Goal: Task Accomplishment & Management: Use online tool/utility

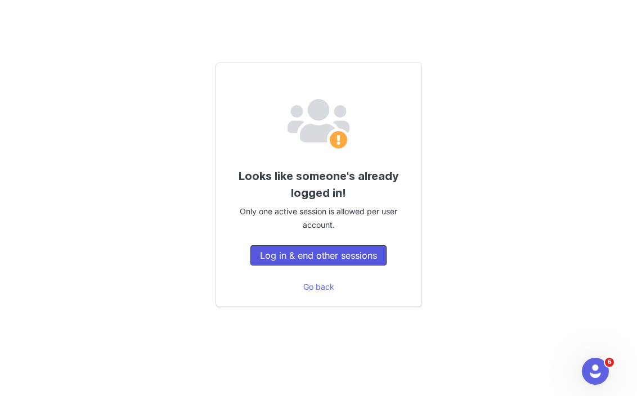
click at [284, 254] on button "Log in & end other sessions" at bounding box center [318, 255] width 136 height 20
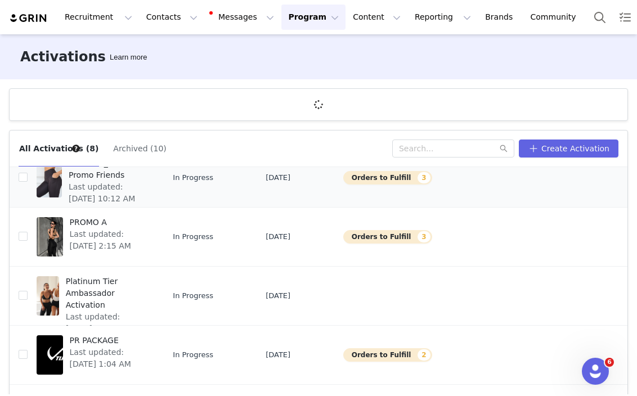
scroll to position [123, 0]
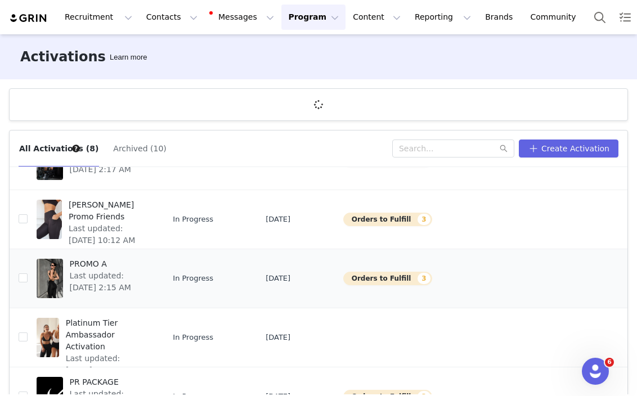
click at [343, 279] on button "Orders to Fulfill 3" at bounding box center [387, 279] width 89 height 14
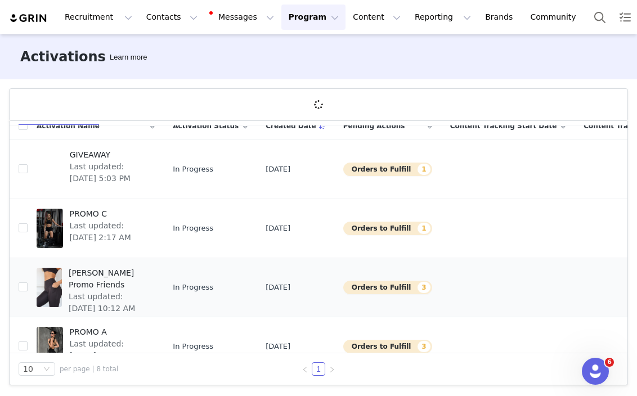
scroll to position [13, 0]
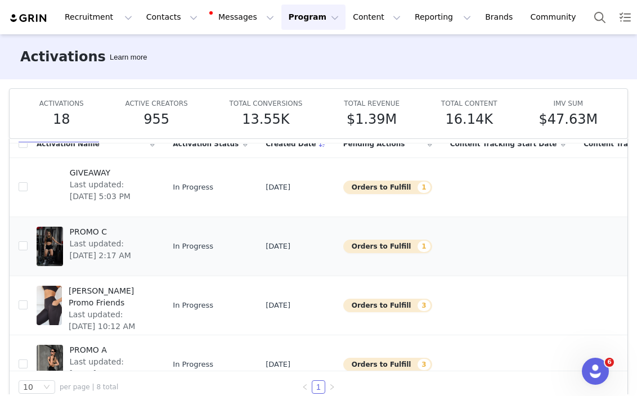
click at [361, 241] on button "Orders to Fulfill 1" at bounding box center [387, 247] width 89 height 14
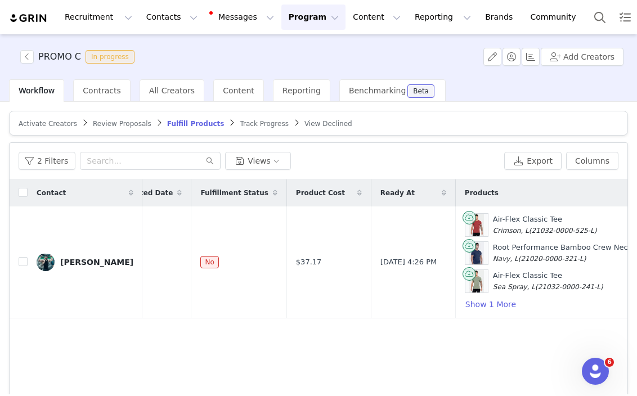
scroll to position [0, 86]
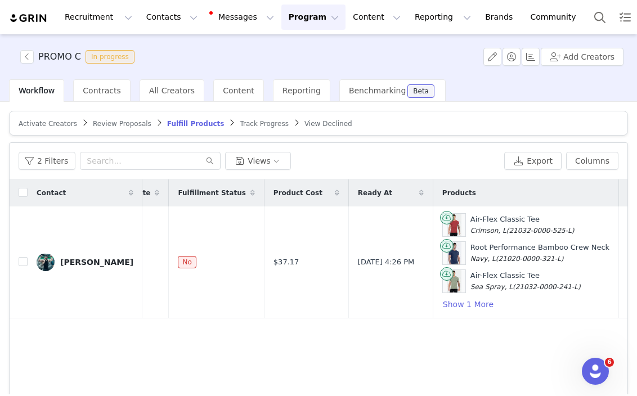
click at [375, 342] on div "Contact Order Requested Date Fulfillment Status Product Cost Ready At Products …" at bounding box center [319, 314] width 618 height 268
click at [28, 66] on div "PROMO C In progress Add Creators" at bounding box center [318, 56] width 637 height 45
click at [28, 62] on button "button" at bounding box center [27, 57] width 14 height 14
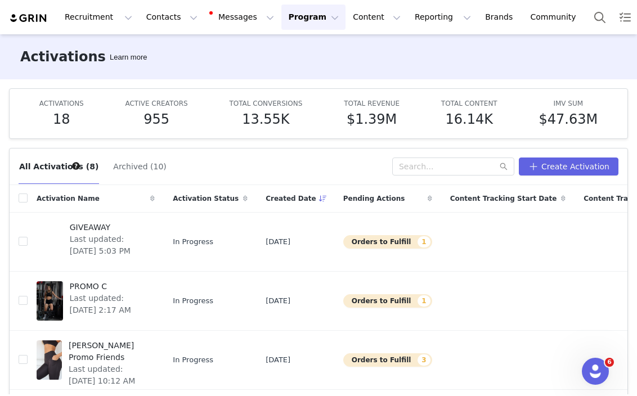
click at [299, 24] on button "Program Program" at bounding box center [313, 17] width 64 height 25
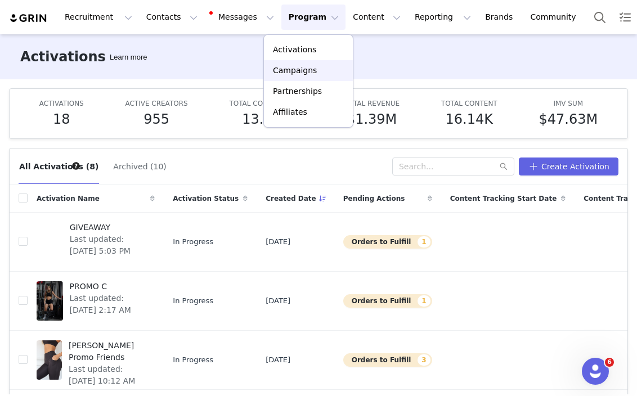
click at [300, 68] on p "Campaigns" at bounding box center [295, 71] width 44 height 12
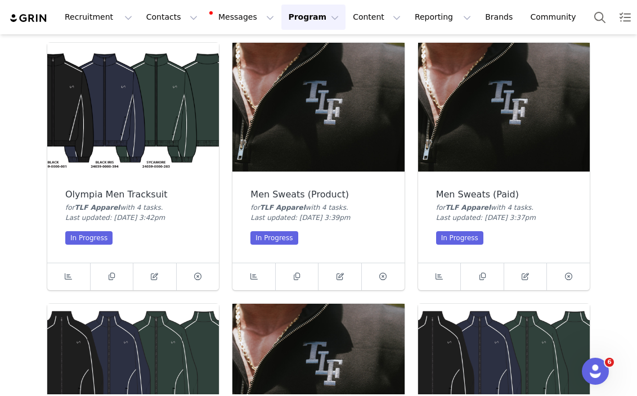
scroll to position [561, 0]
